Goal: Find specific page/section: Find specific page/section

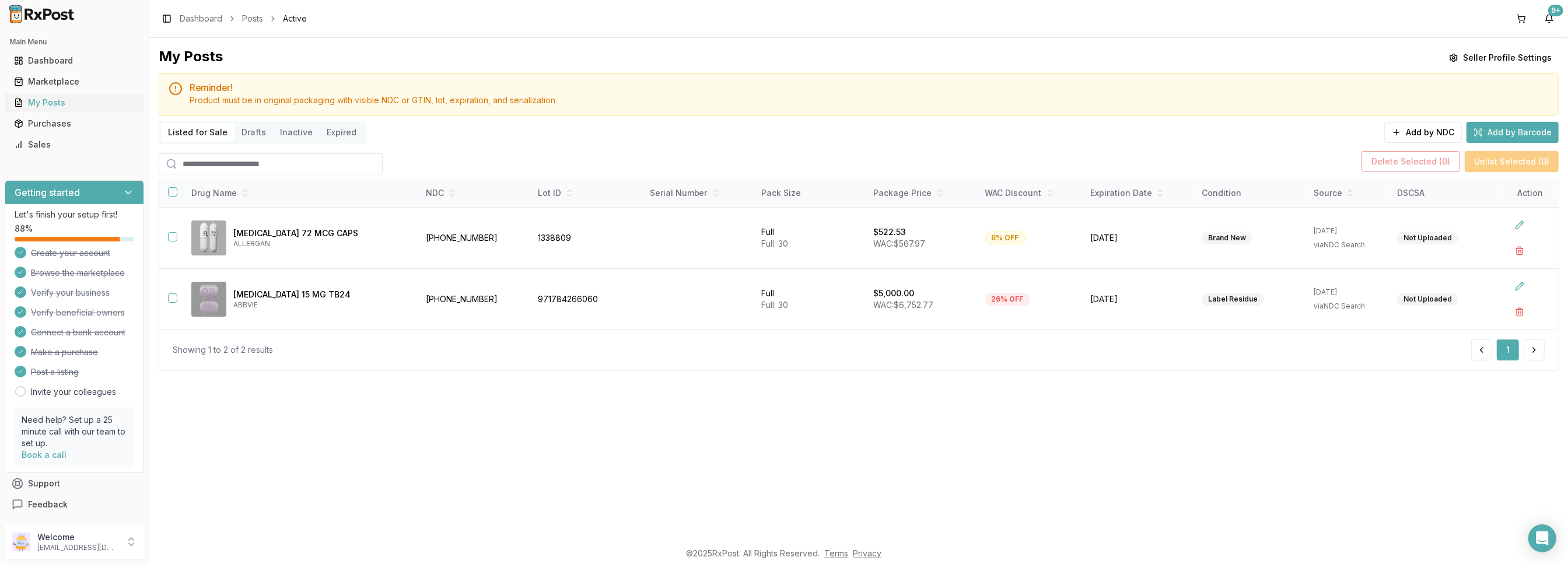
click at [44, 105] on div "My Posts" at bounding box center [74, 102] width 121 height 12
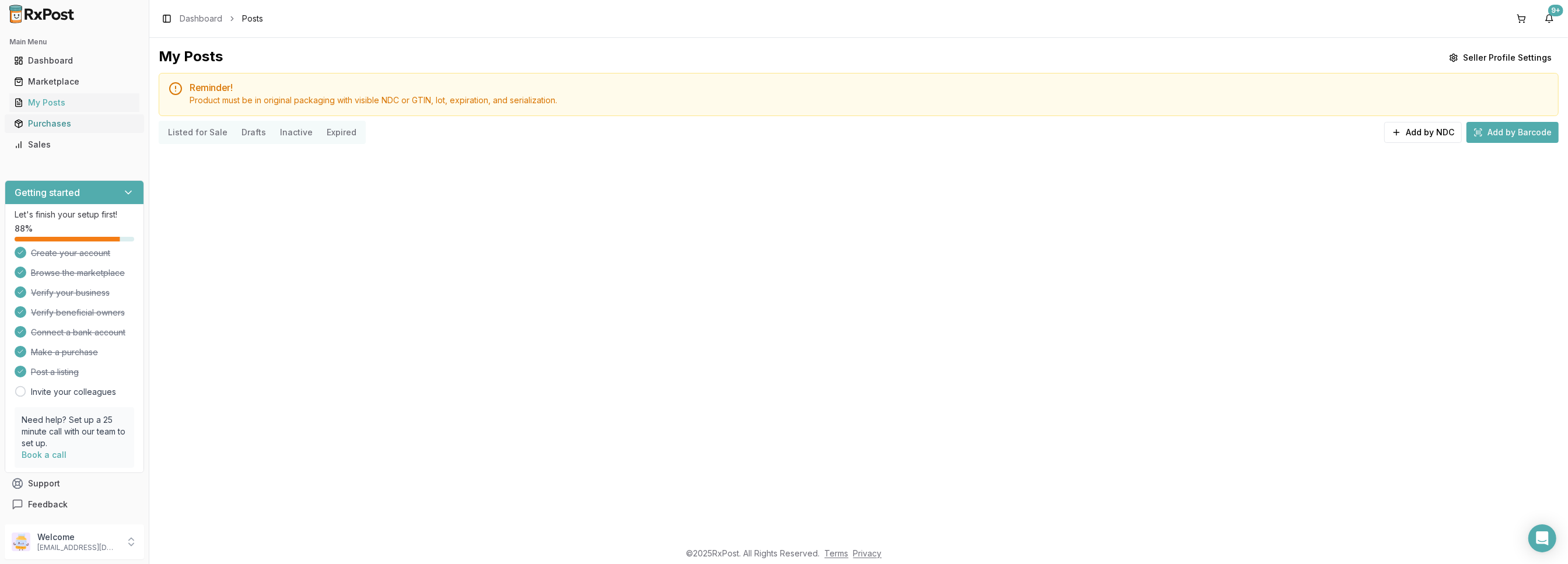
click at [37, 125] on div "Purchases" at bounding box center [74, 123] width 121 height 12
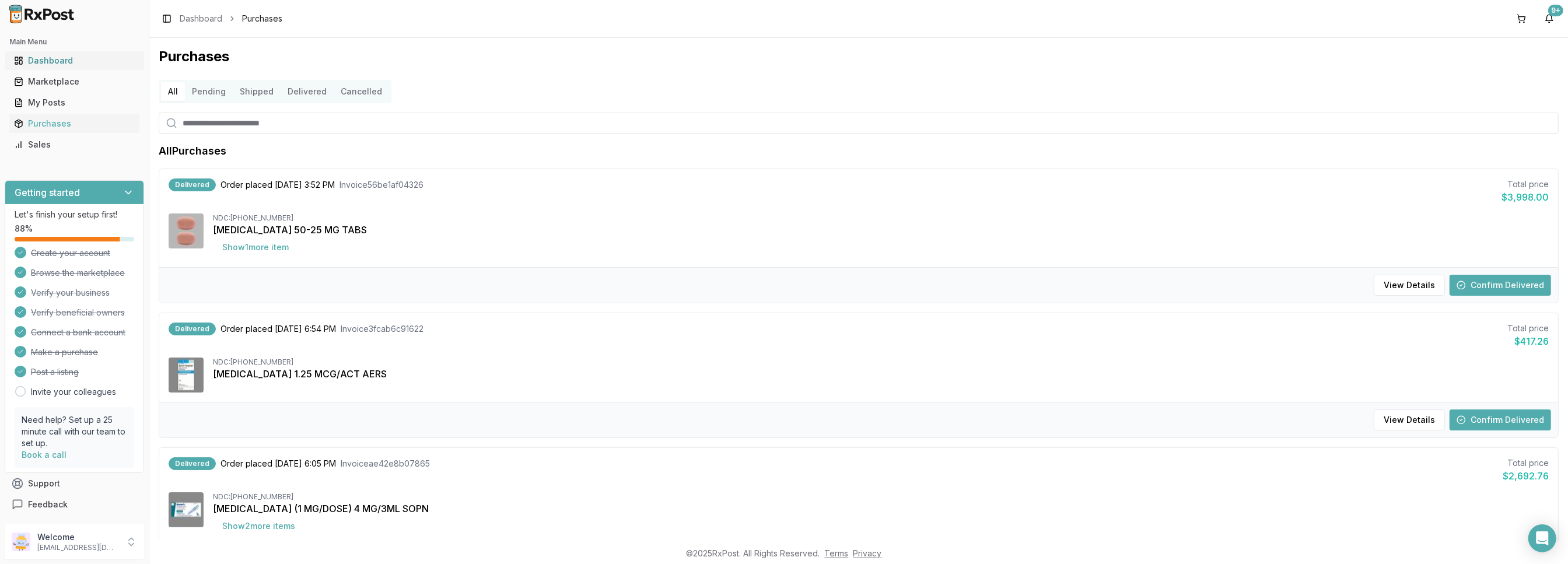
click at [40, 61] on div "Dashboard" at bounding box center [74, 61] width 121 height 12
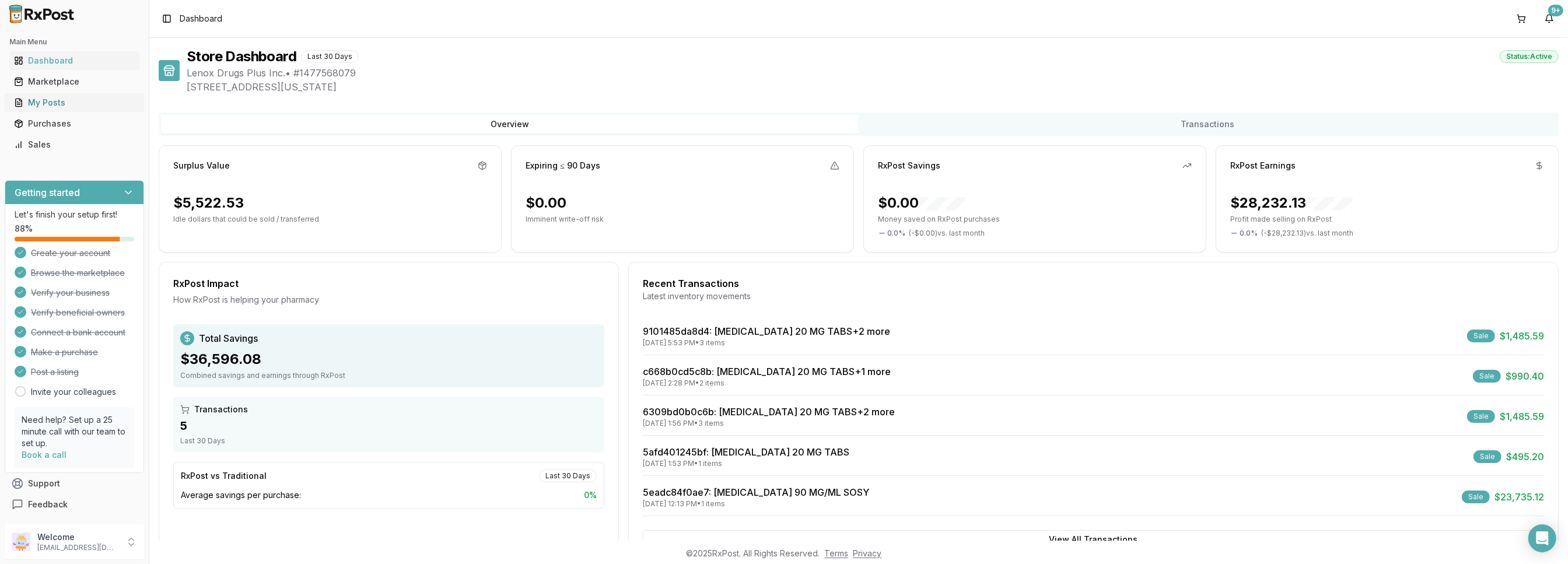
click at [50, 105] on div "My Posts" at bounding box center [74, 102] width 121 height 12
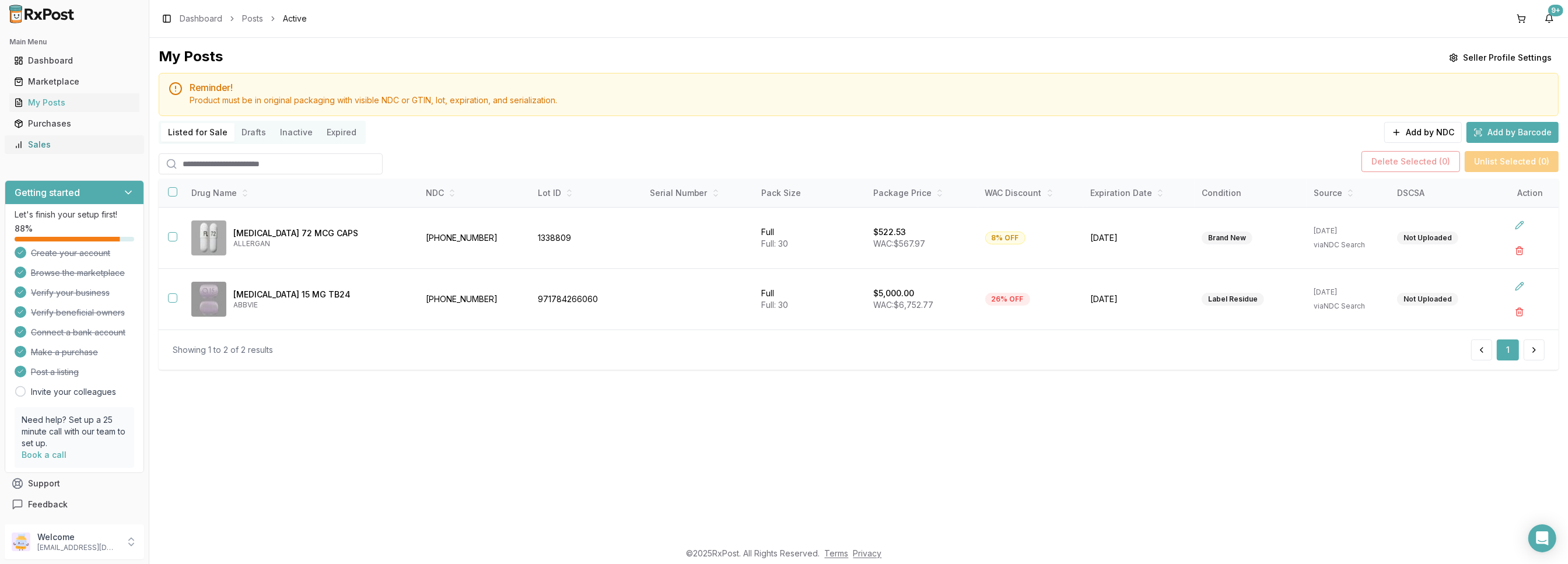
click at [37, 143] on div "Sales" at bounding box center [74, 144] width 121 height 12
